Goal: Find specific page/section: Find specific page/section

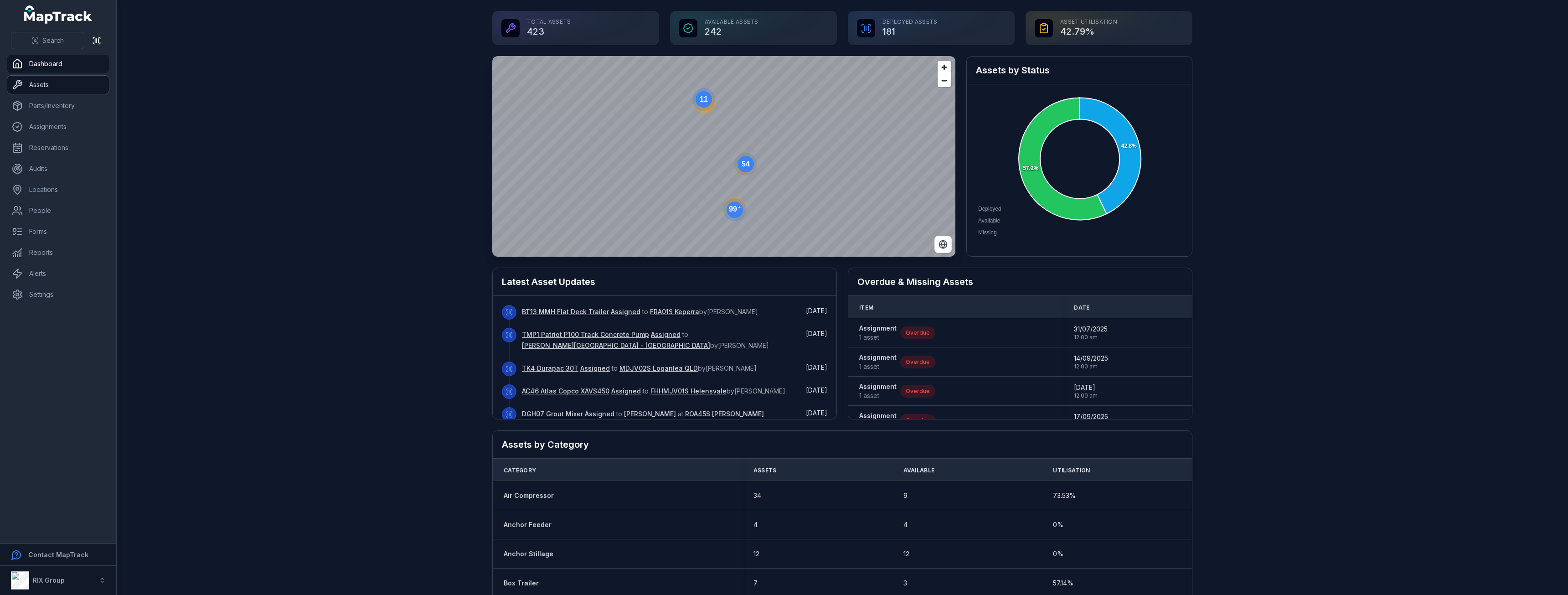
click at [69, 91] on link "Assets" at bounding box center [58, 85] width 102 height 18
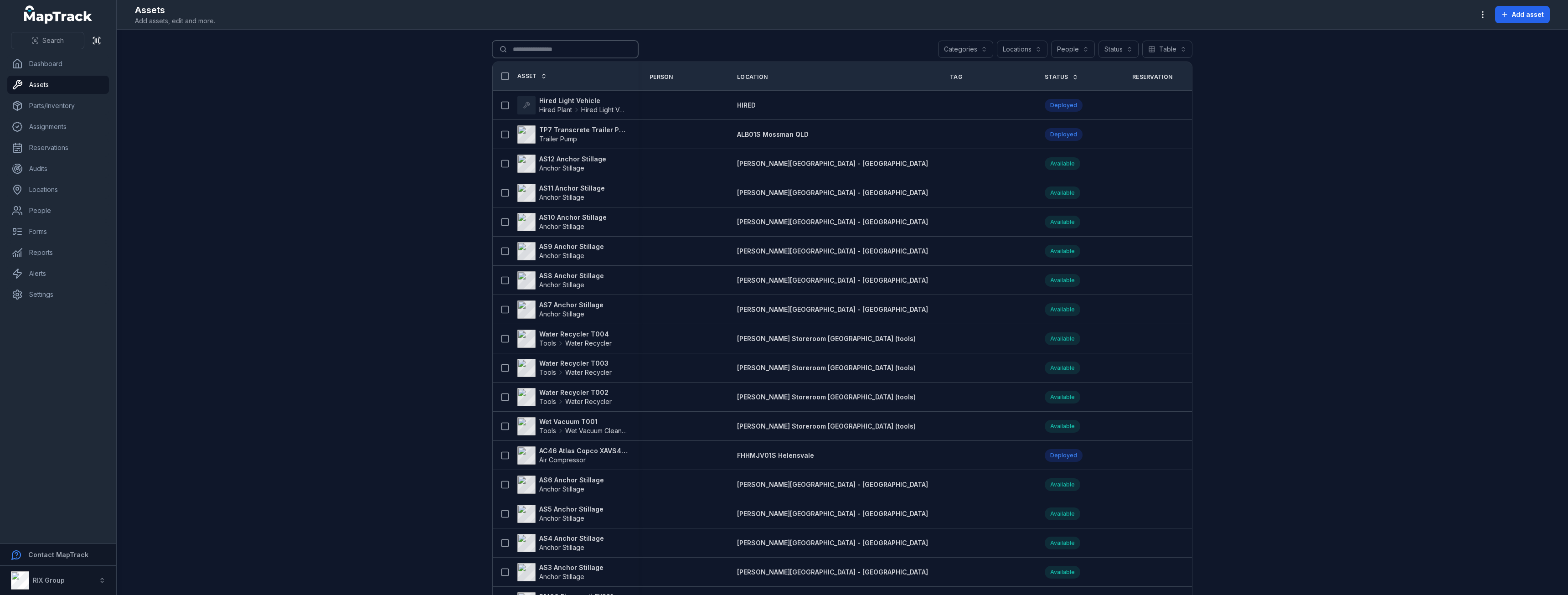
click at [546, 47] on input "Search for assets" at bounding box center [566, 50] width 146 height 18
type input "***"
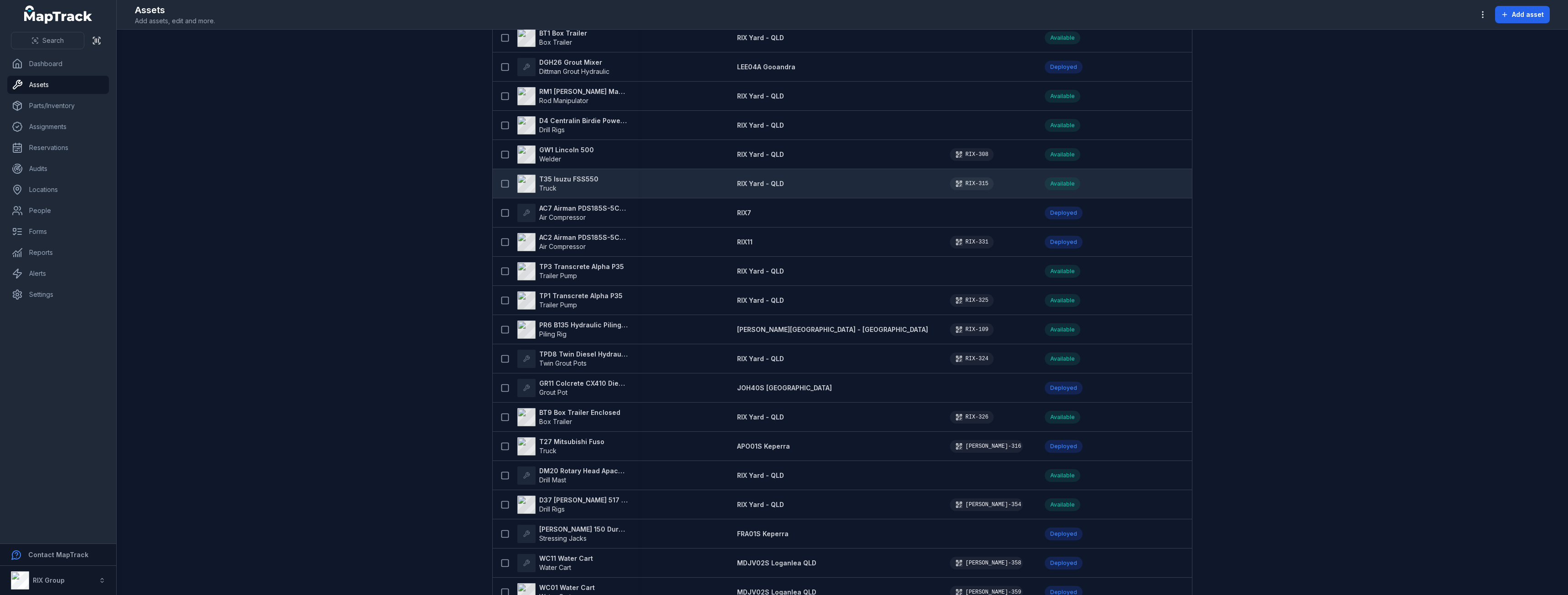
scroll to position [638, 0]
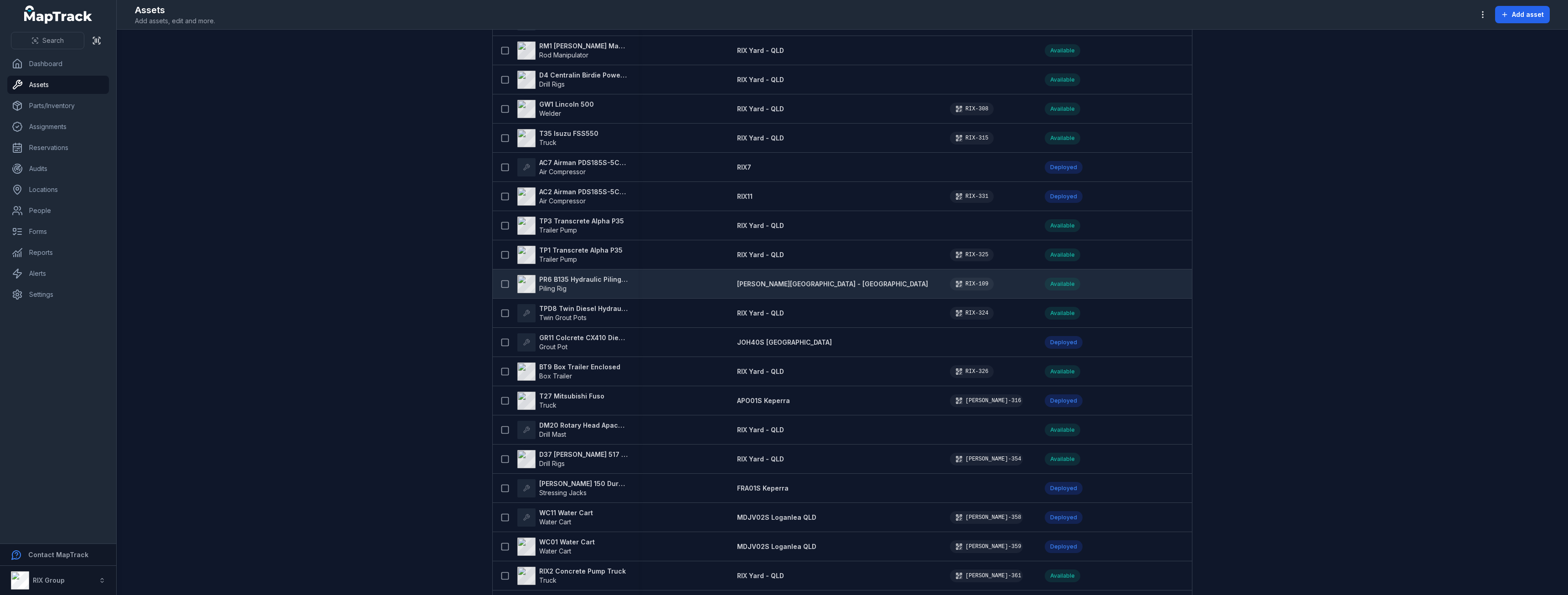
click at [595, 282] on strong "PR6 B135 Hydraulic Piling Rig" at bounding box center [583, 279] width 88 height 9
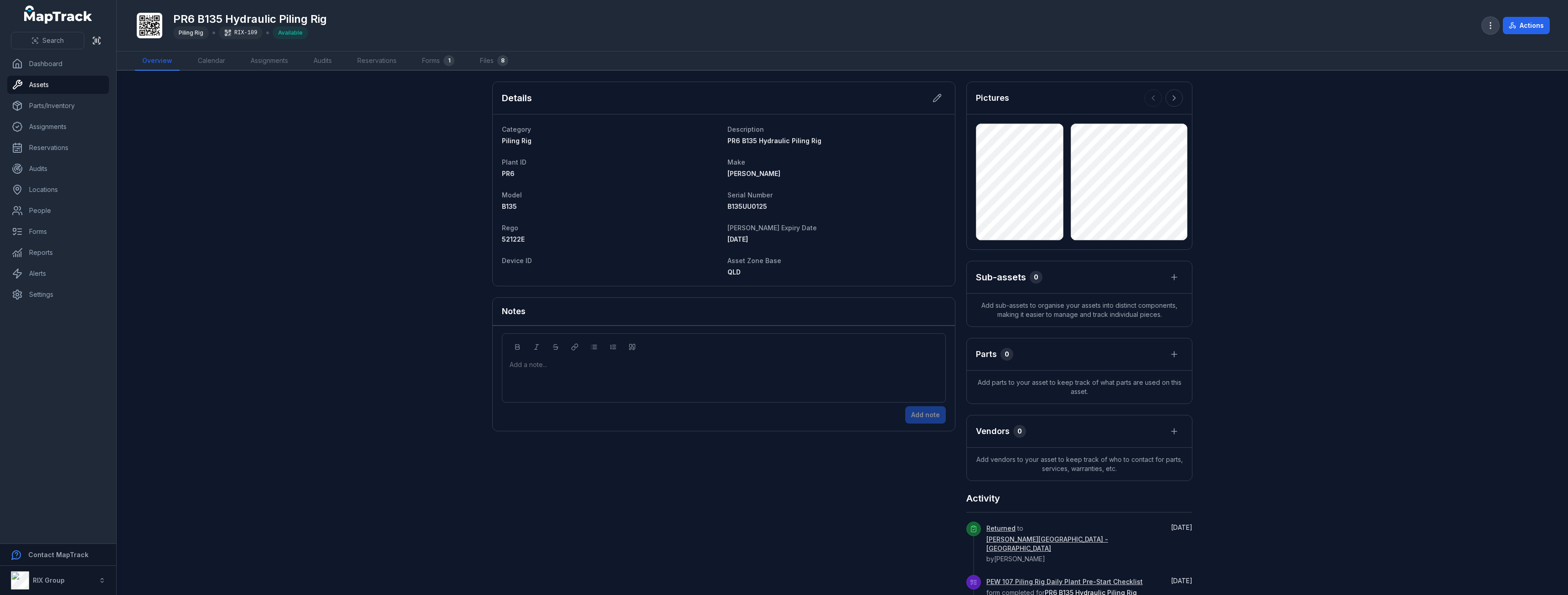
click at [1487, 26] on icon "button" at bounding box center [1491, 26] width 9 height 9
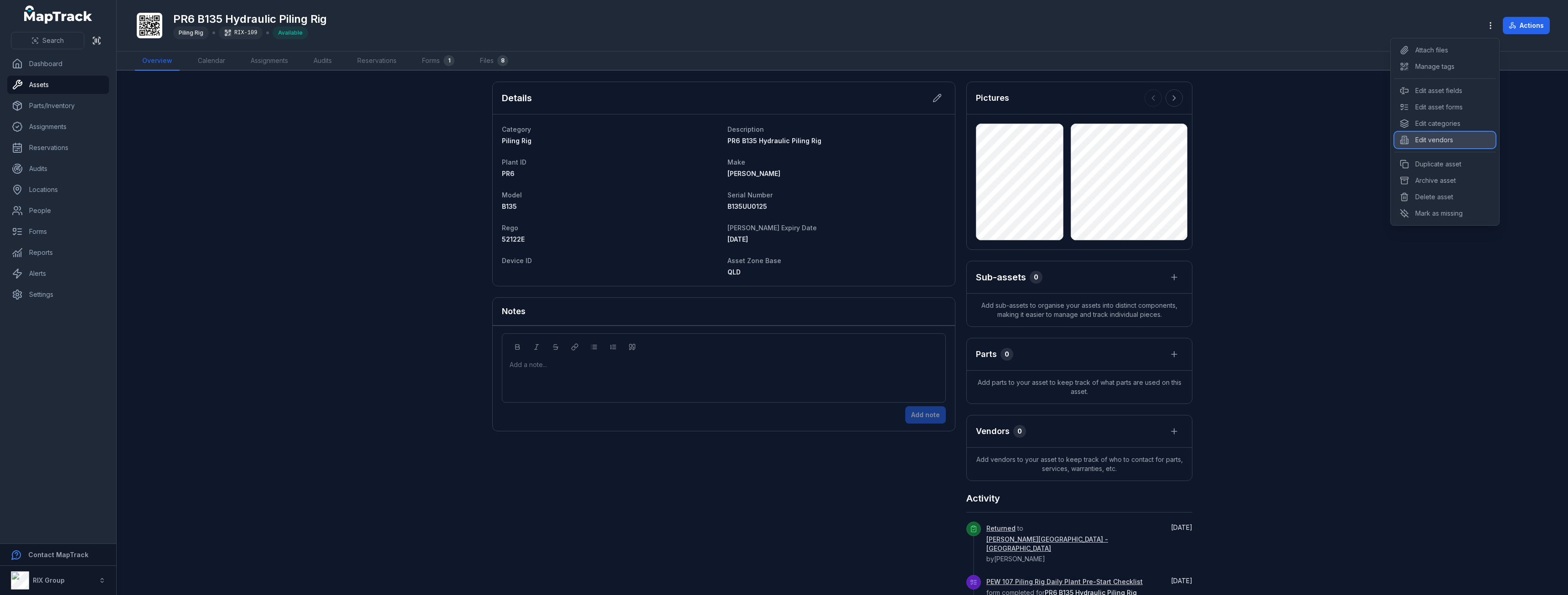
click at [1442, 146] on div "Edit vendors" at bounding box center [1445, 140] width 101 height 16
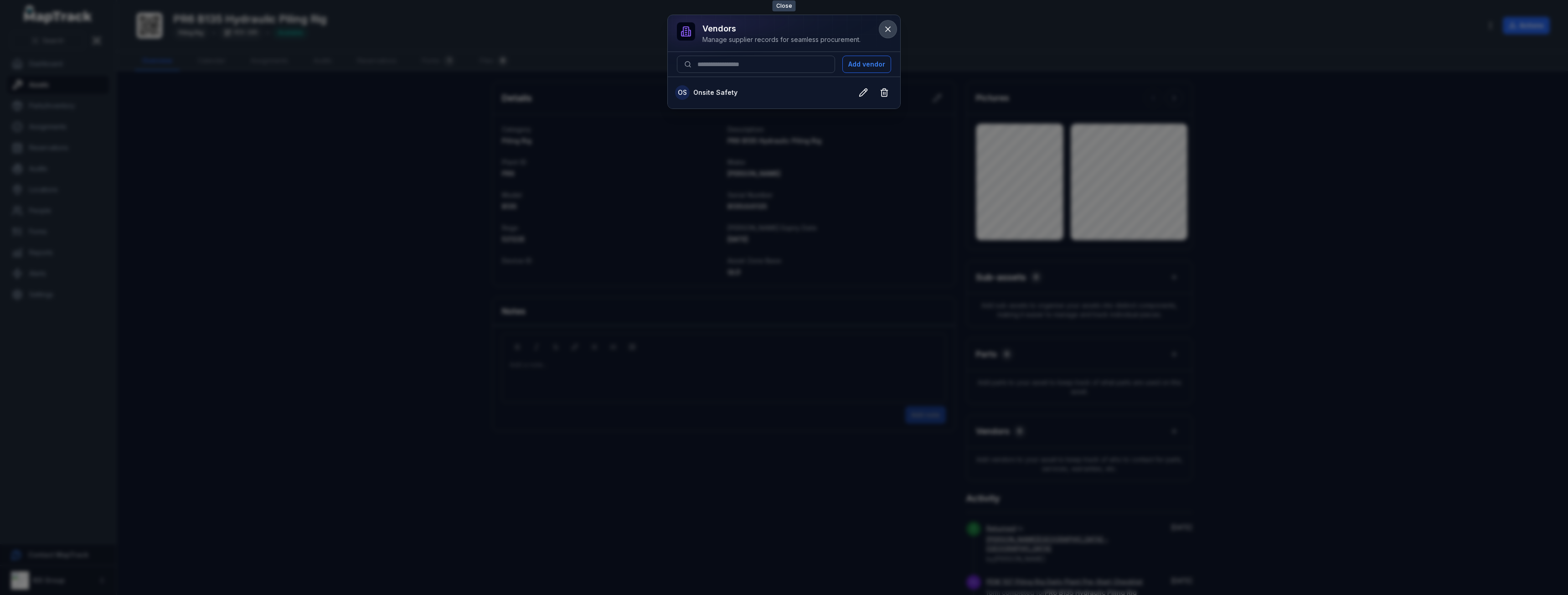
click at [894, 26] on button at bounding box center [888, 29] width 18 height 18
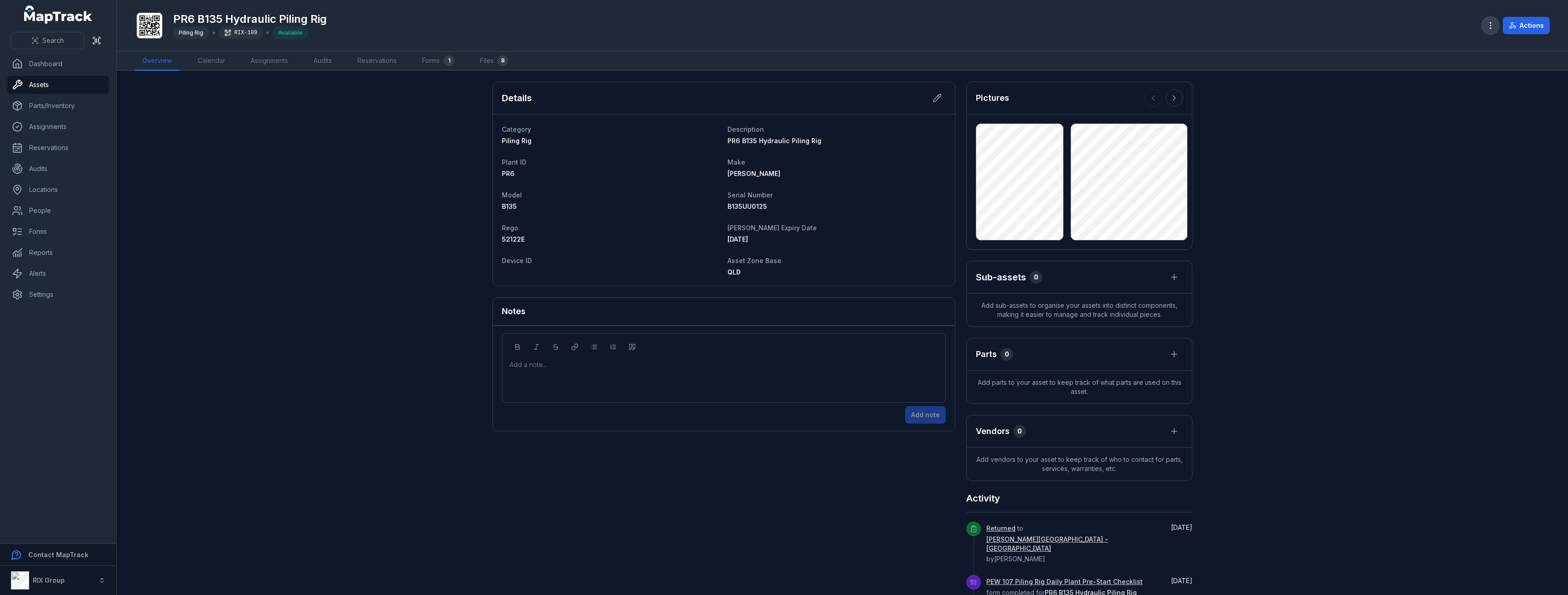
click at [1492, 32] on button "button" at bounding box center [1491, 26] width 18 height 18
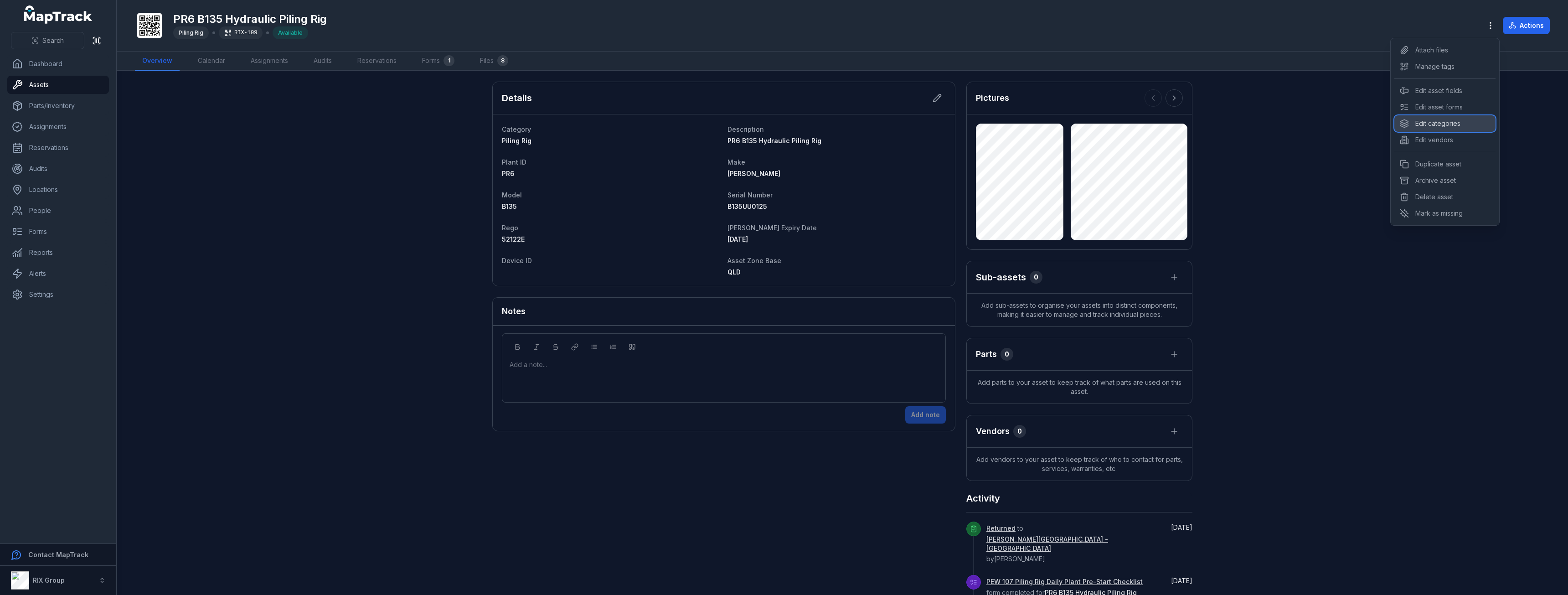
click at [1459, 124] on div "Edit categories" at bounding box center [1445, 124] width 101 height 16
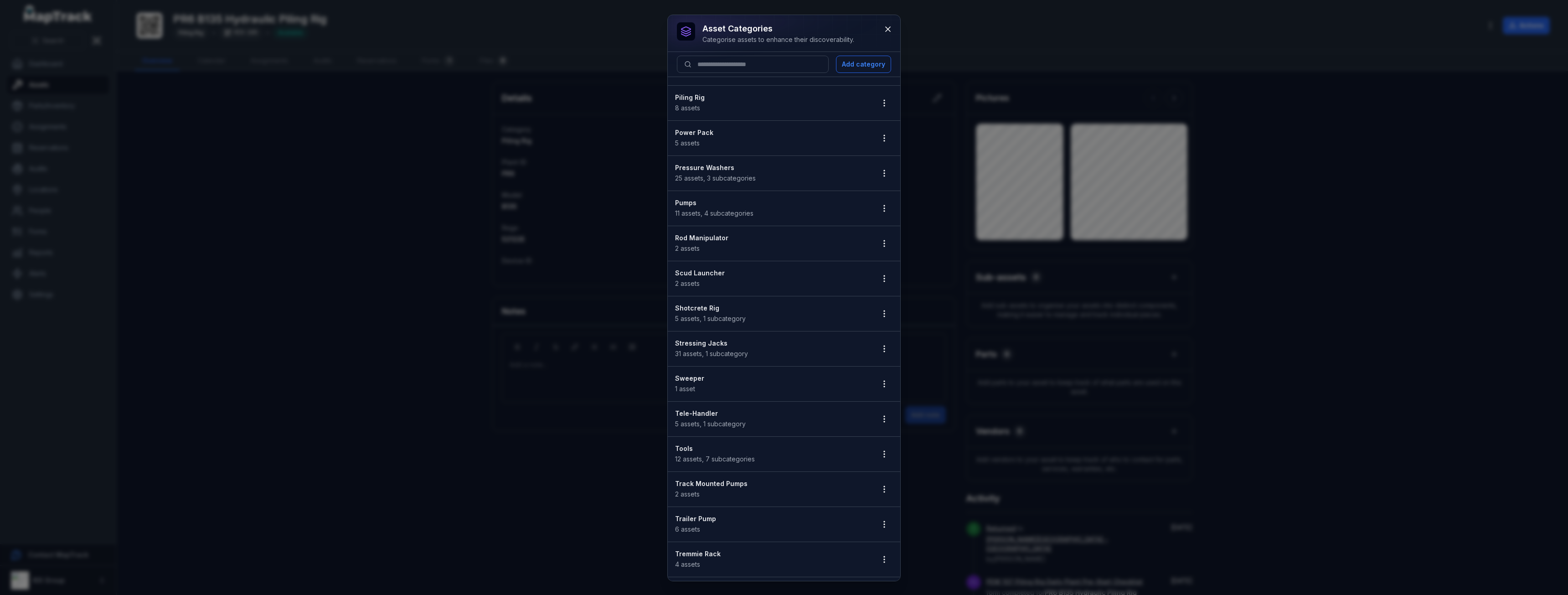
scroll to position [865, 0]
click at [891, 31] on icon at bounding box center [888, 29] width 9 height 9
